Goal: Task Accomplishment & Management: Use online tool/utility

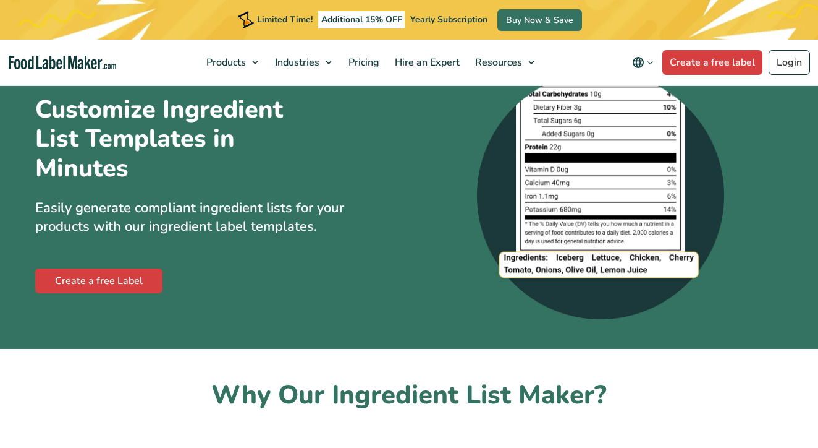
scroll to position [43, 0]
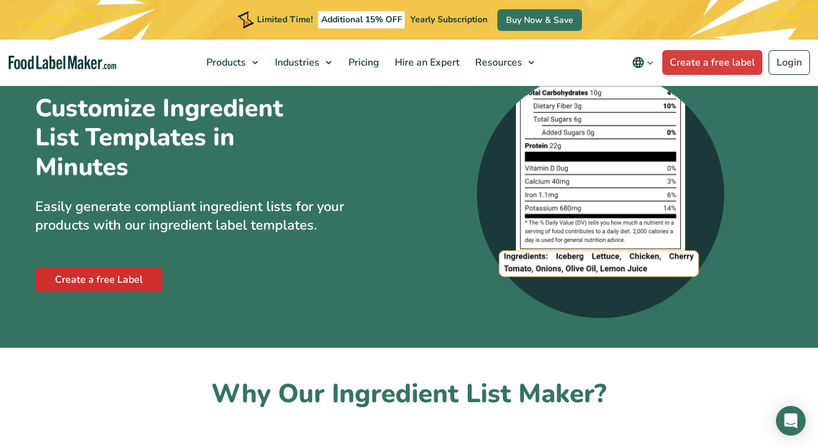
click at [116, 279] on link "Create a free Label" at bounding box center [98, 279] width 127 height 25
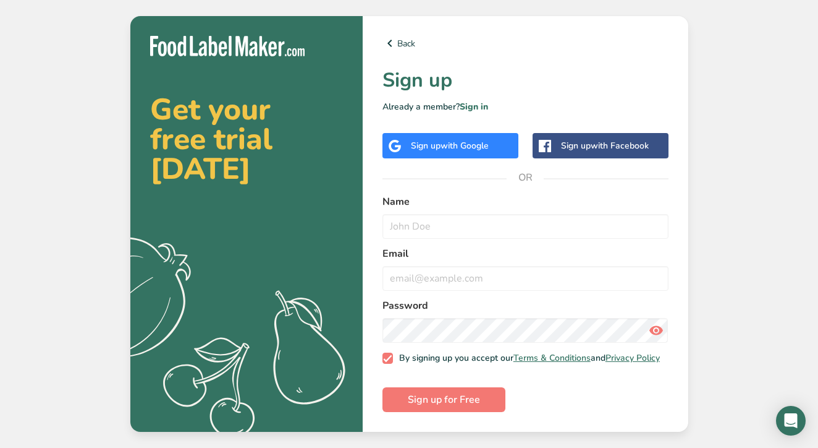
click at [464, 142] on span "with Google" at bounding box center [465, 146] width 48 height 12
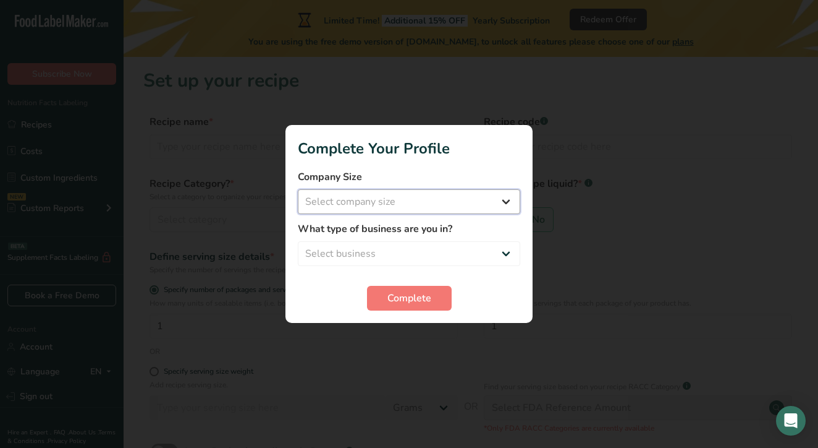
select select "1"
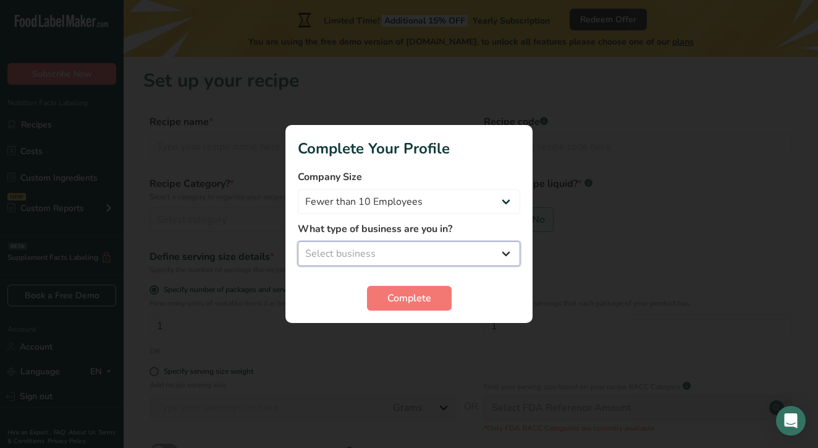
select select "1"
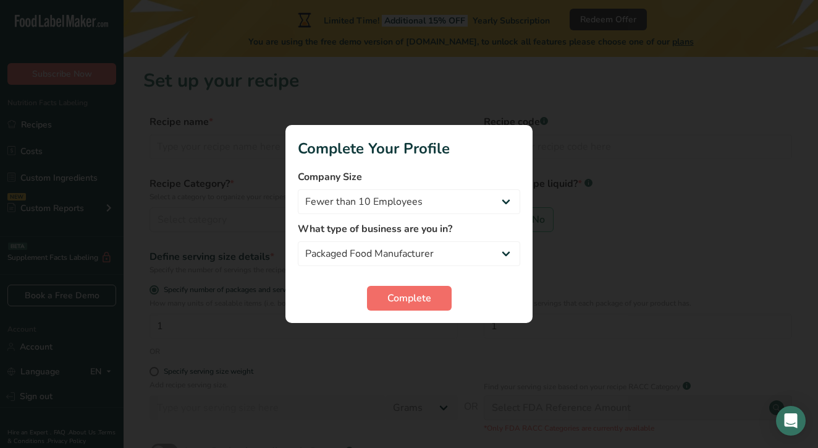
click at [411, 305] on span "Complete" at bounding box center [410, 298] width 44 height 15
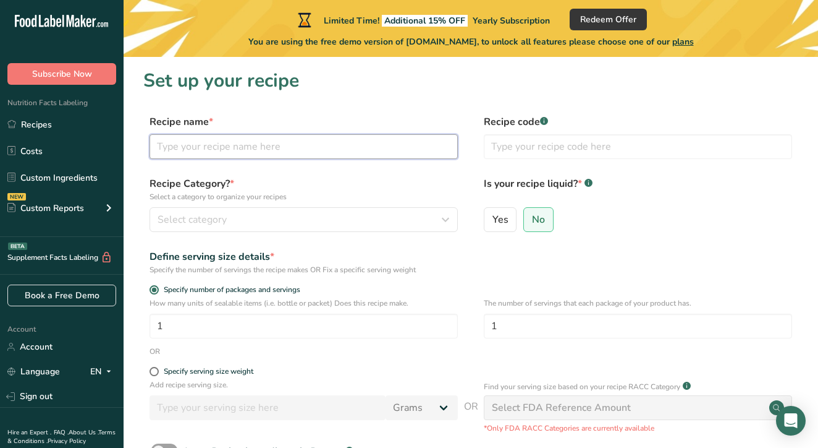
click at [198, 148] on input "text" at bounding box center [304, 146] width 308 height 25
type input "Colombo Chicken [PERSON_NAME]"
click at [444, 222] on icon "button" at bounding box center [445, 219] width 15 height 22
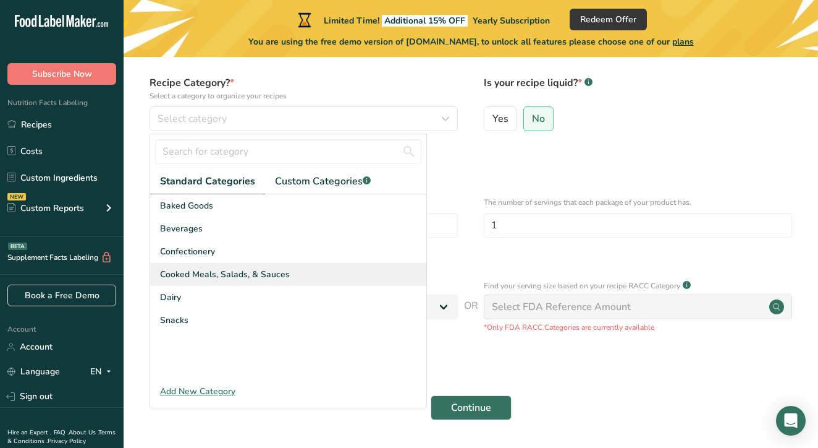
scroll to position [109, 0]
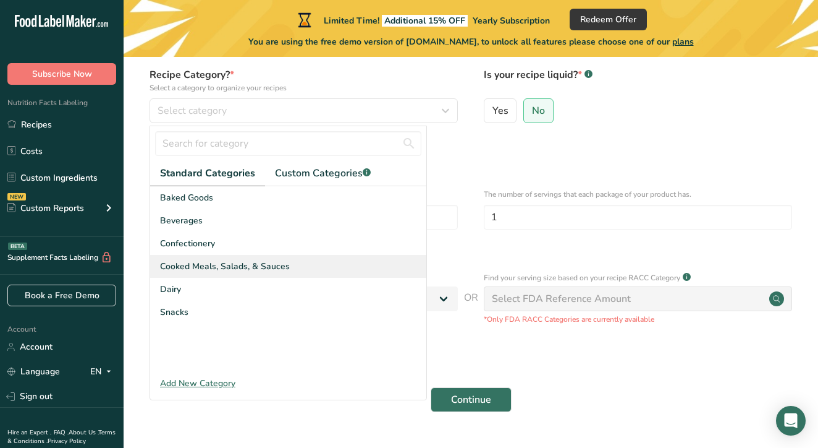
click at [229, 268] on span "Cooked Meals, Salads, & Sauces" at bounding box center [225, 266] width 130 height 13
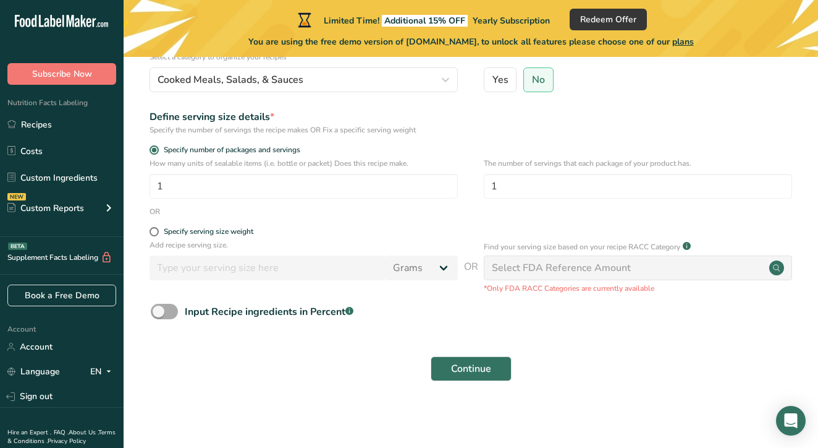
scroll to position [139, 0]
click at [494, 374] on button "Continue" at bounding box center [471, 369] width 81 height 25
